Goal: Information Seeking & Learning: Learn about a topic

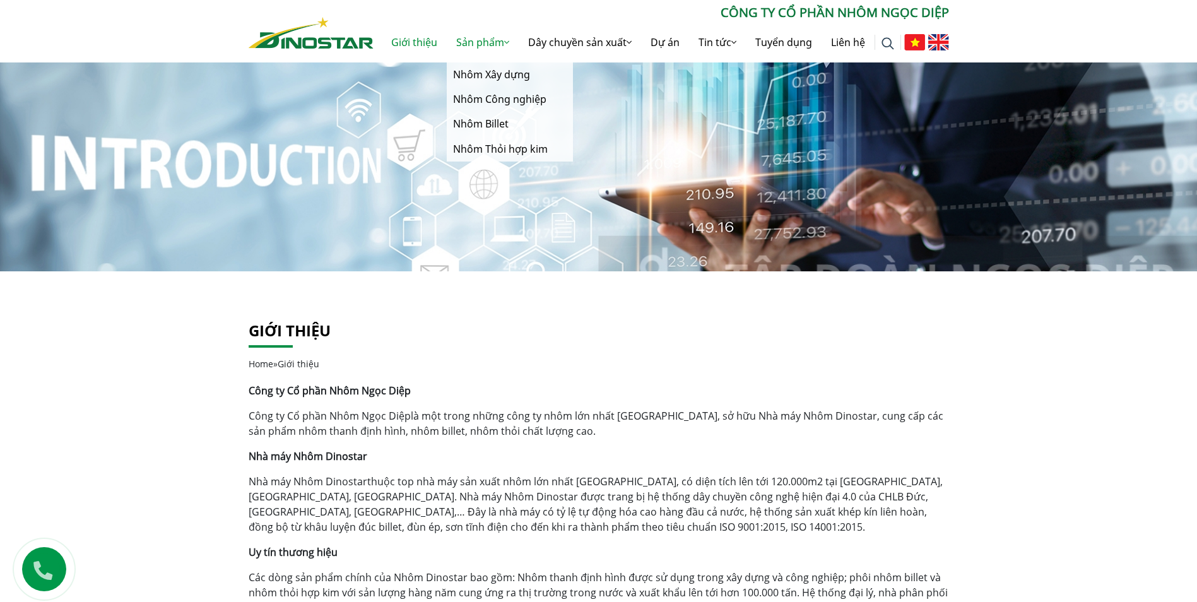
click at [485, 44] on link "Sản phẩm" at bounding box center [483, 42] width 72 height 40
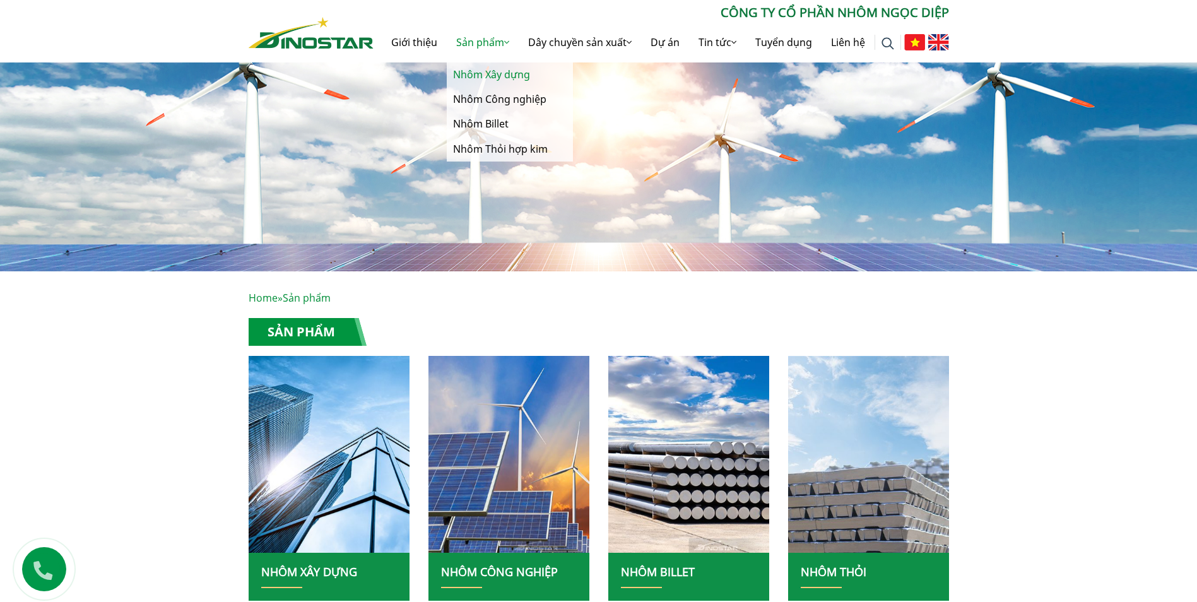
click at [486, 70] on link "Nhôm Xây dựng" at bounding box center [510, 74] width 126 height 25
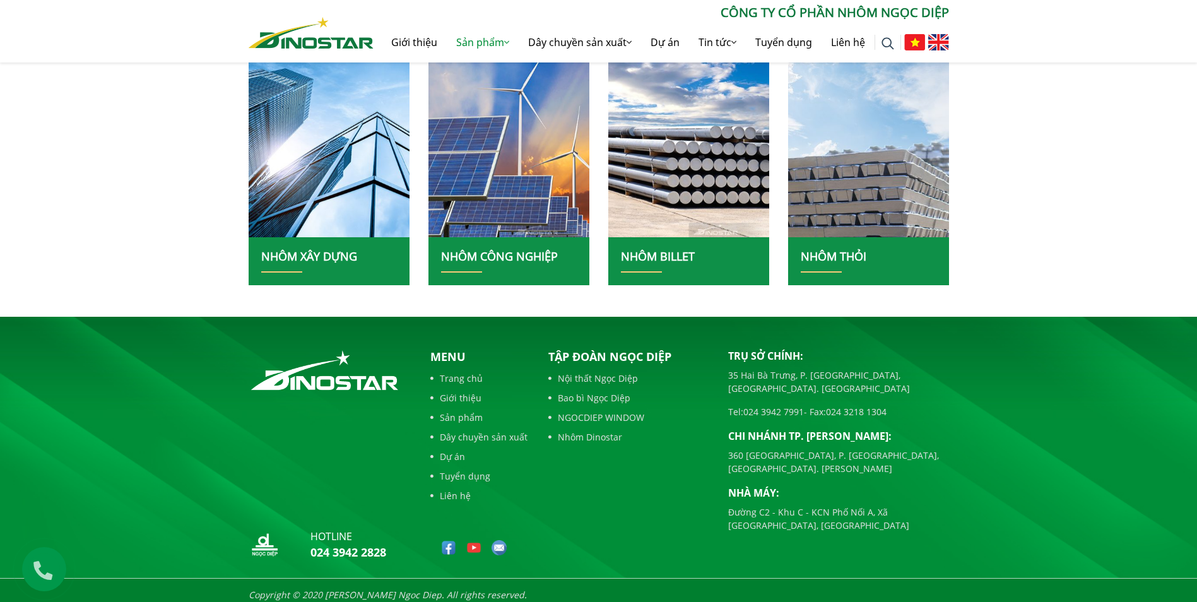
scroll to position [324, 0]
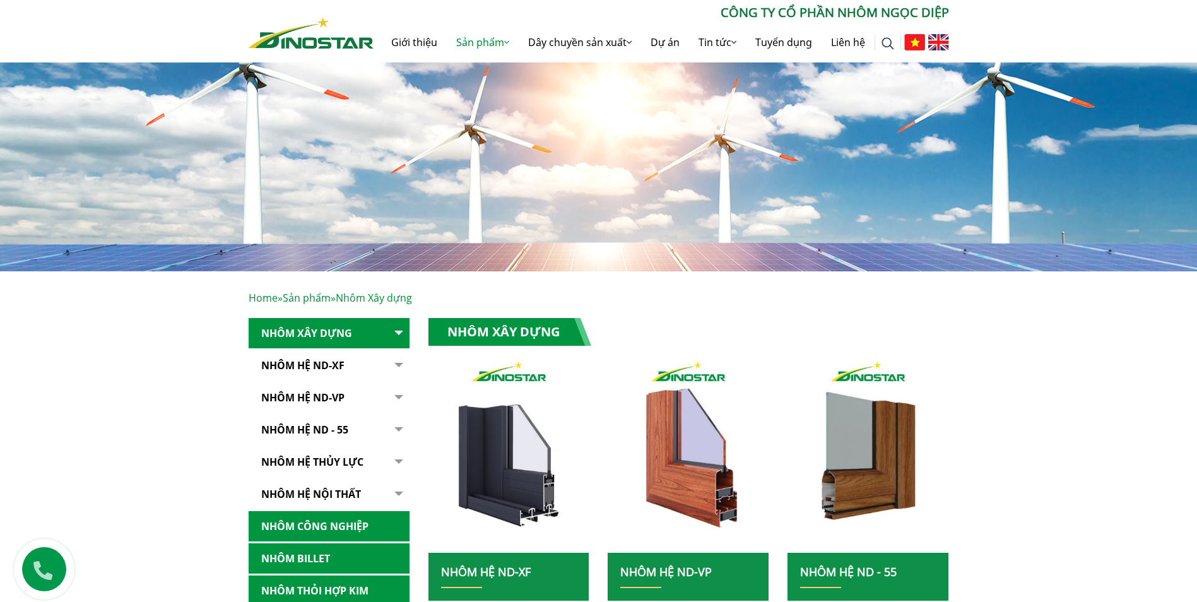
scroll to position [315, 0]
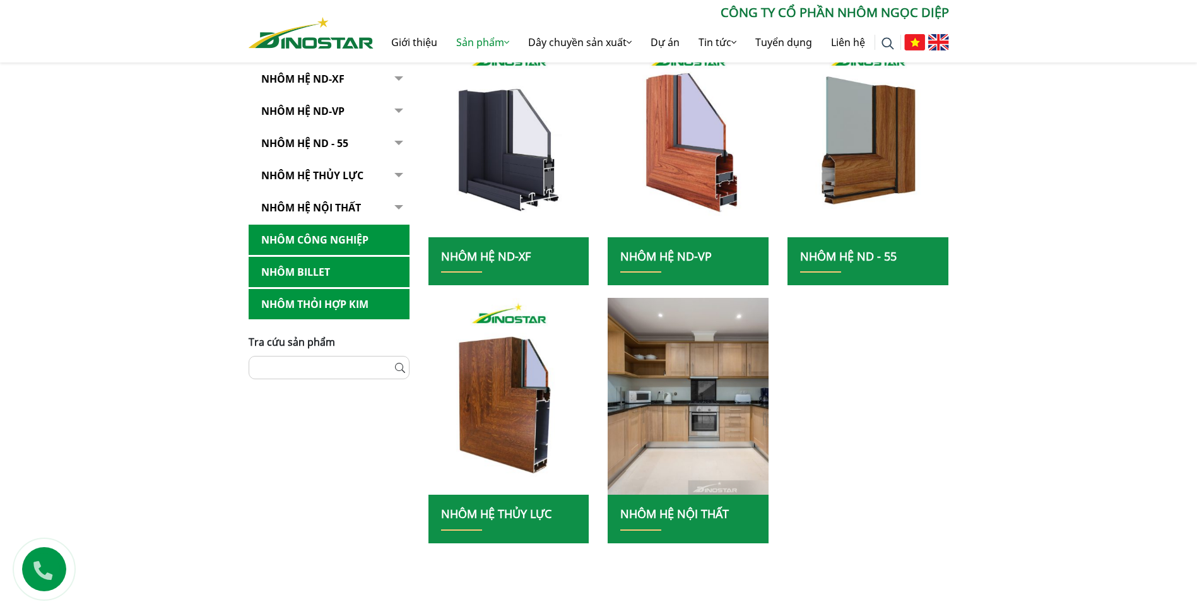
click at [347, 141] on link "NHÔM HỆ ND - 55" at bounding box center [329, 143] width 161 height 31
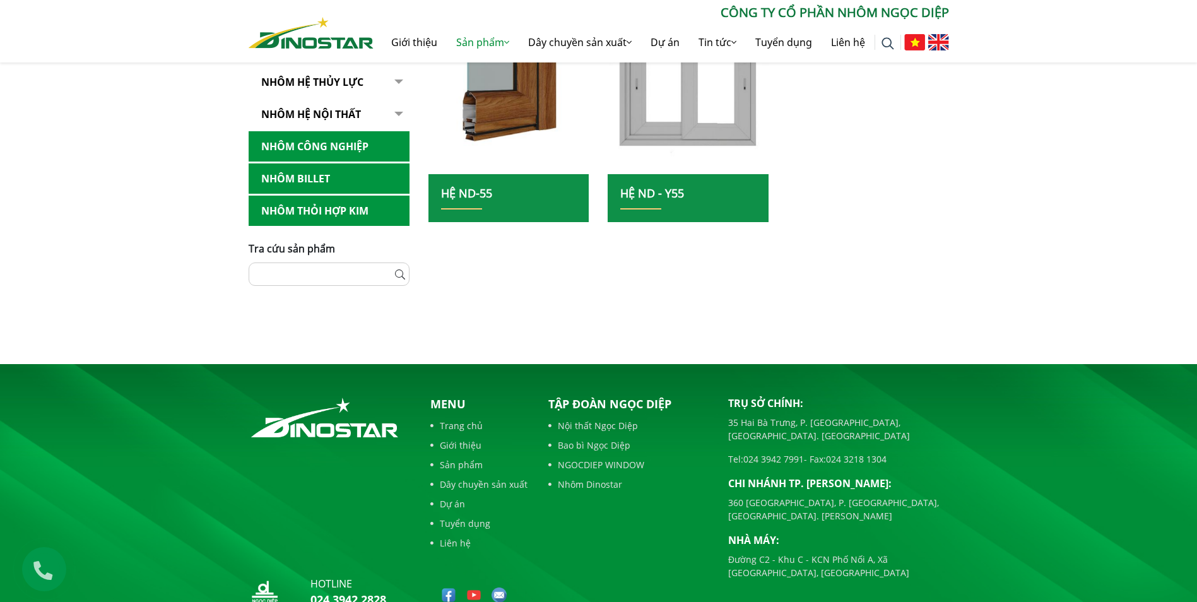
scroll to position [189, 0]
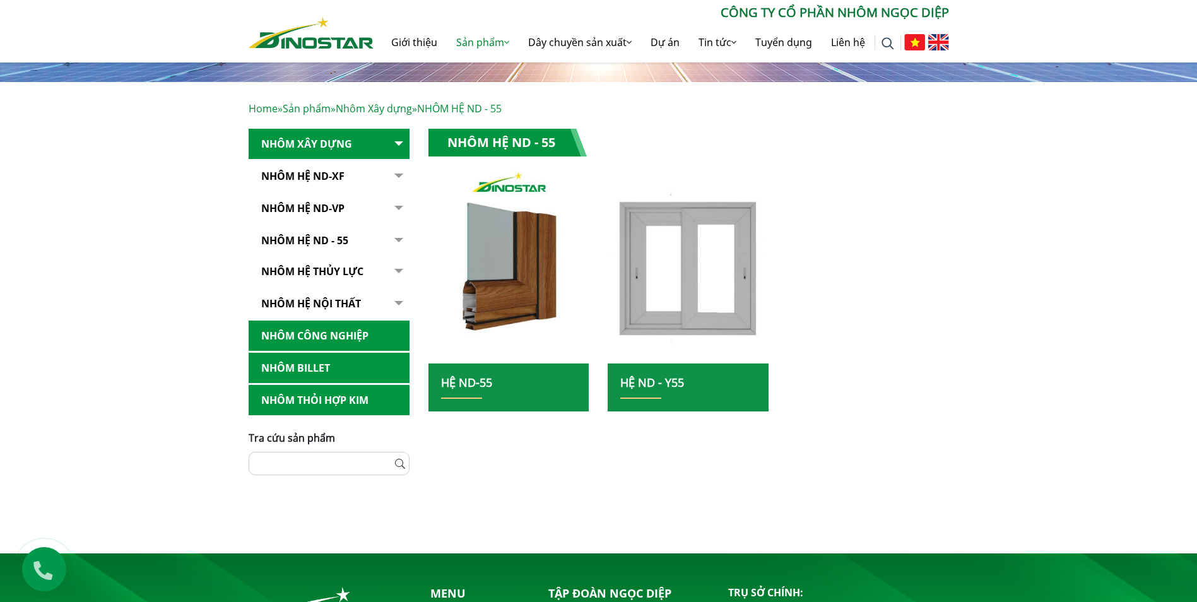
click at [397, 241] on button "button" at bounding box center [396, 240] width 25 height 31
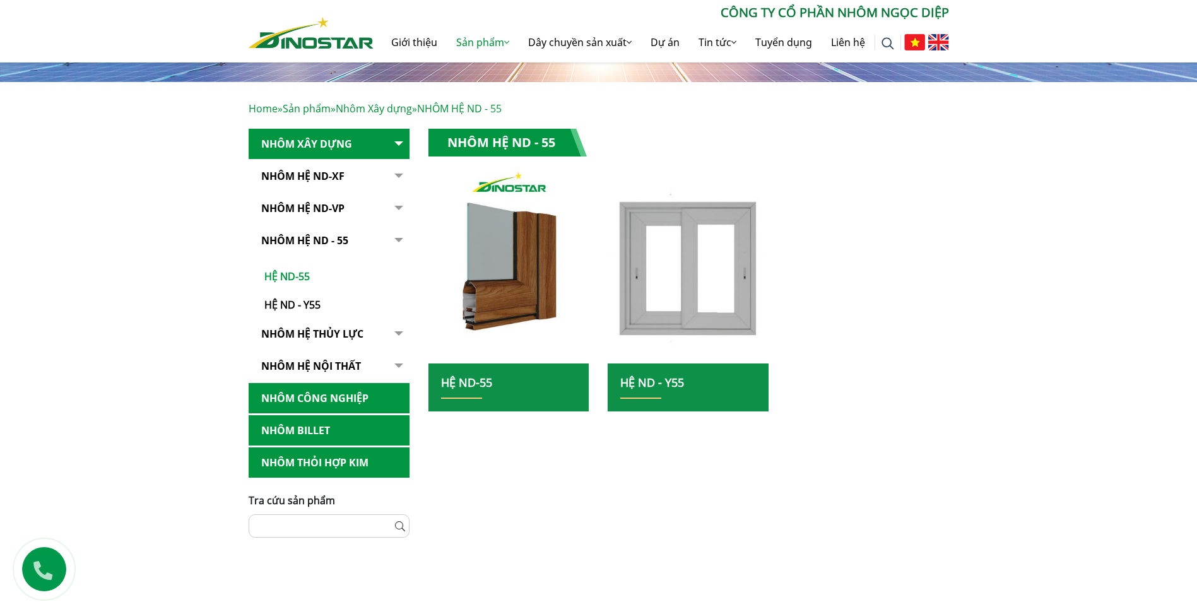
click at [303, 276] on link "Hệ ND-55" at bounding box center [332, 270] width 155 height 28
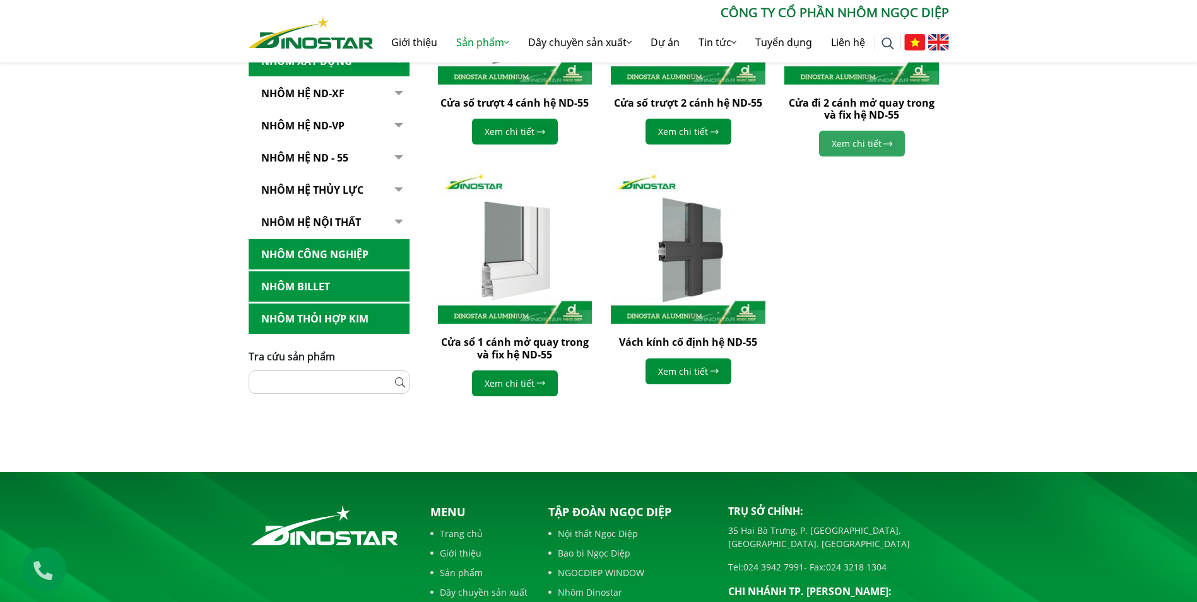
scroll to position [568, 0]
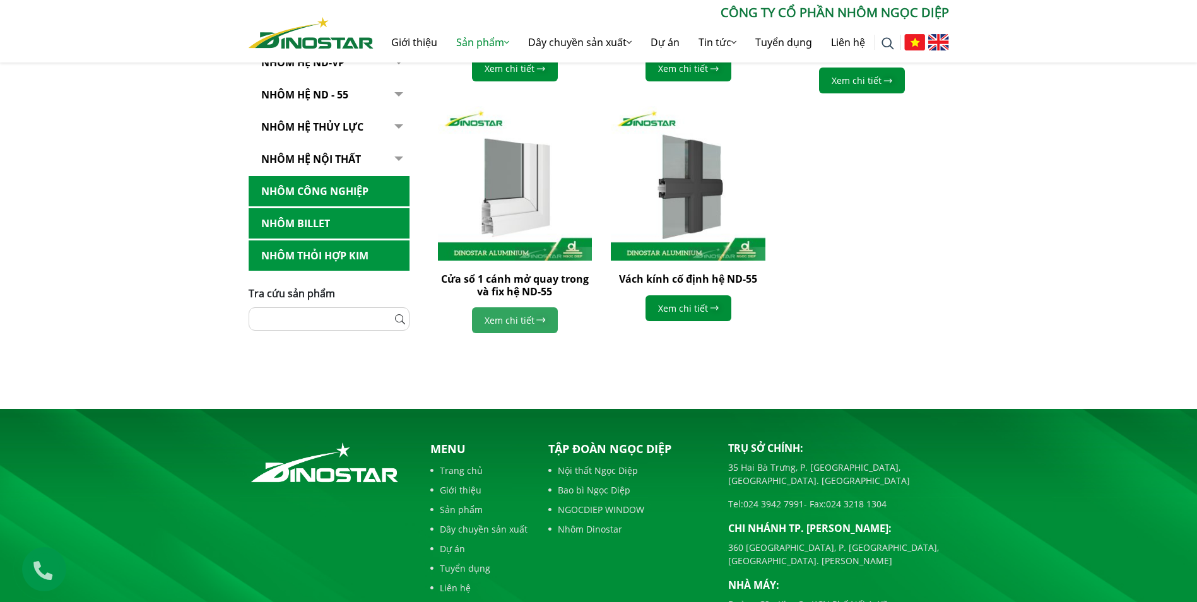
click at [544, 324] on link "Xem chi tiết" at bounding box center [515, 320] width 86 height 26
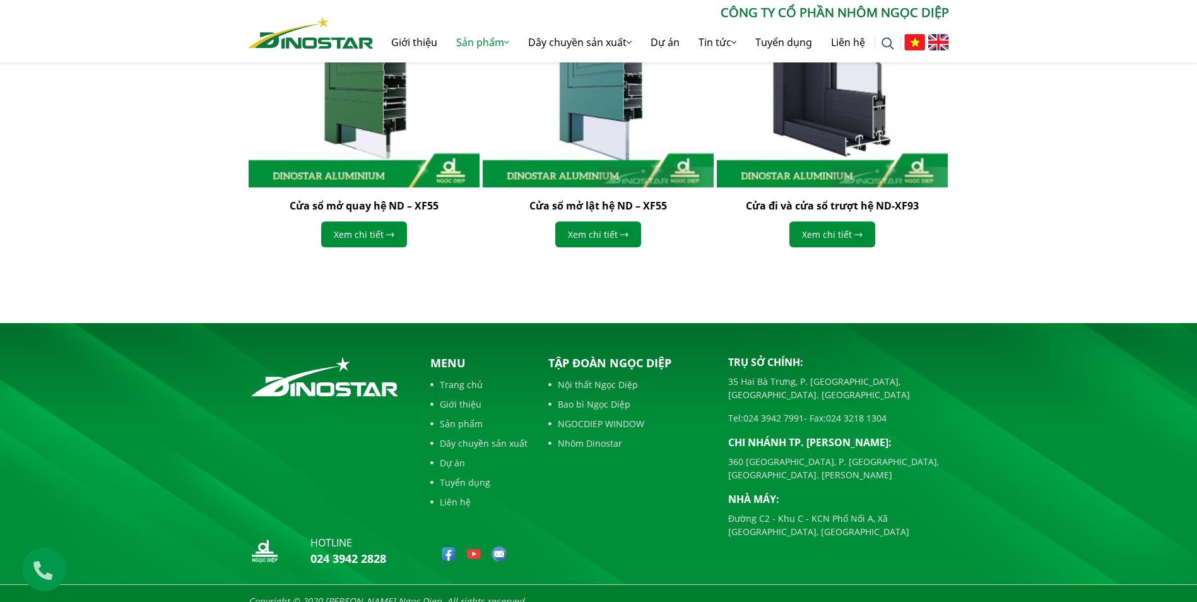
scroll to position [1021, 0]
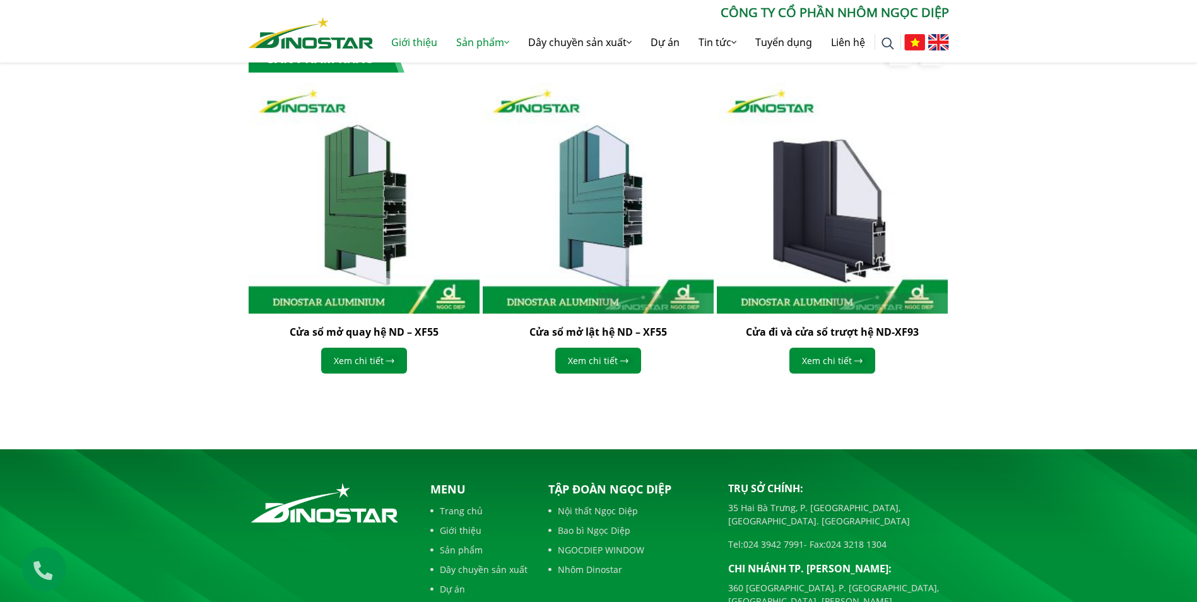
click at [421, 45] on link "Giới thiệu" at bounding box center [414, 42] width 65 height 40
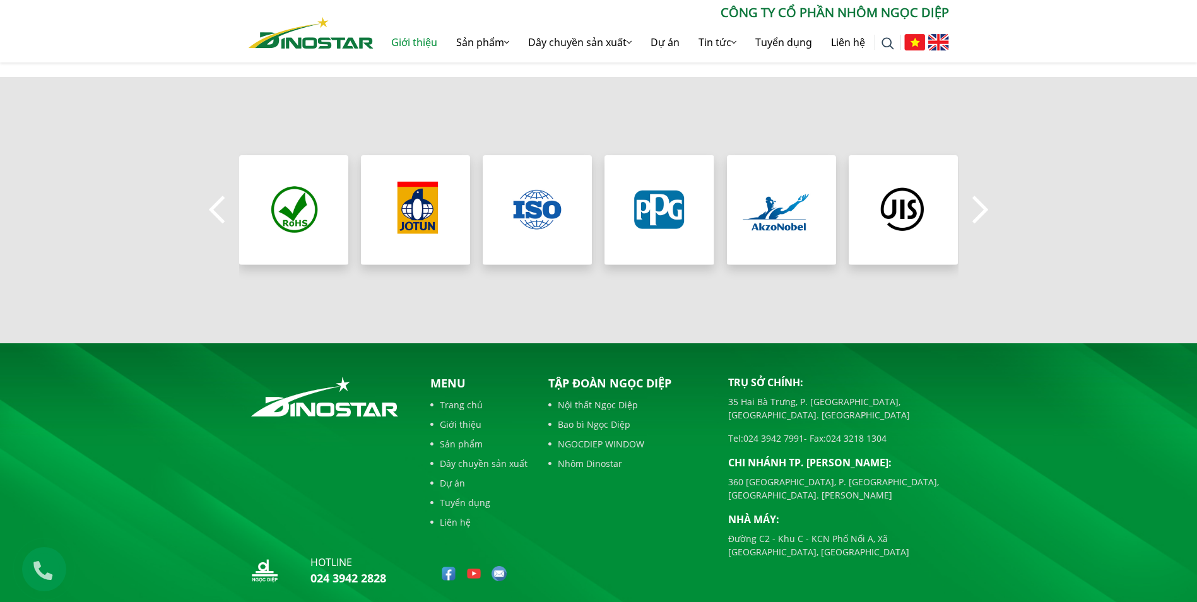
scroll to position [757, 0]
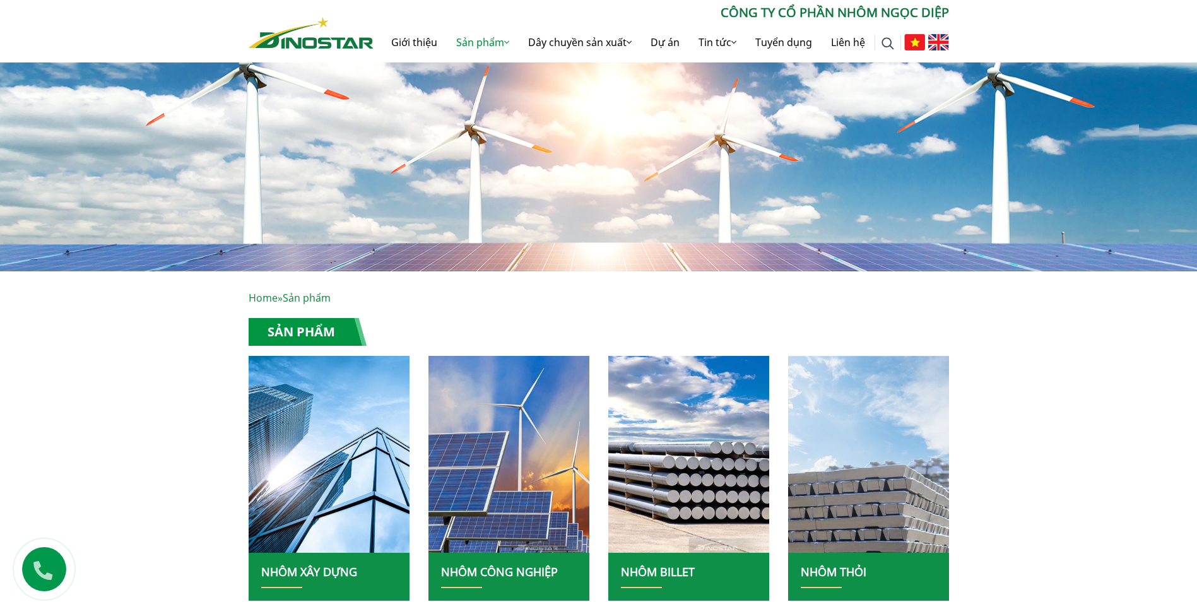
scroll to position [324, 0]
